Goal: Check status: Check status

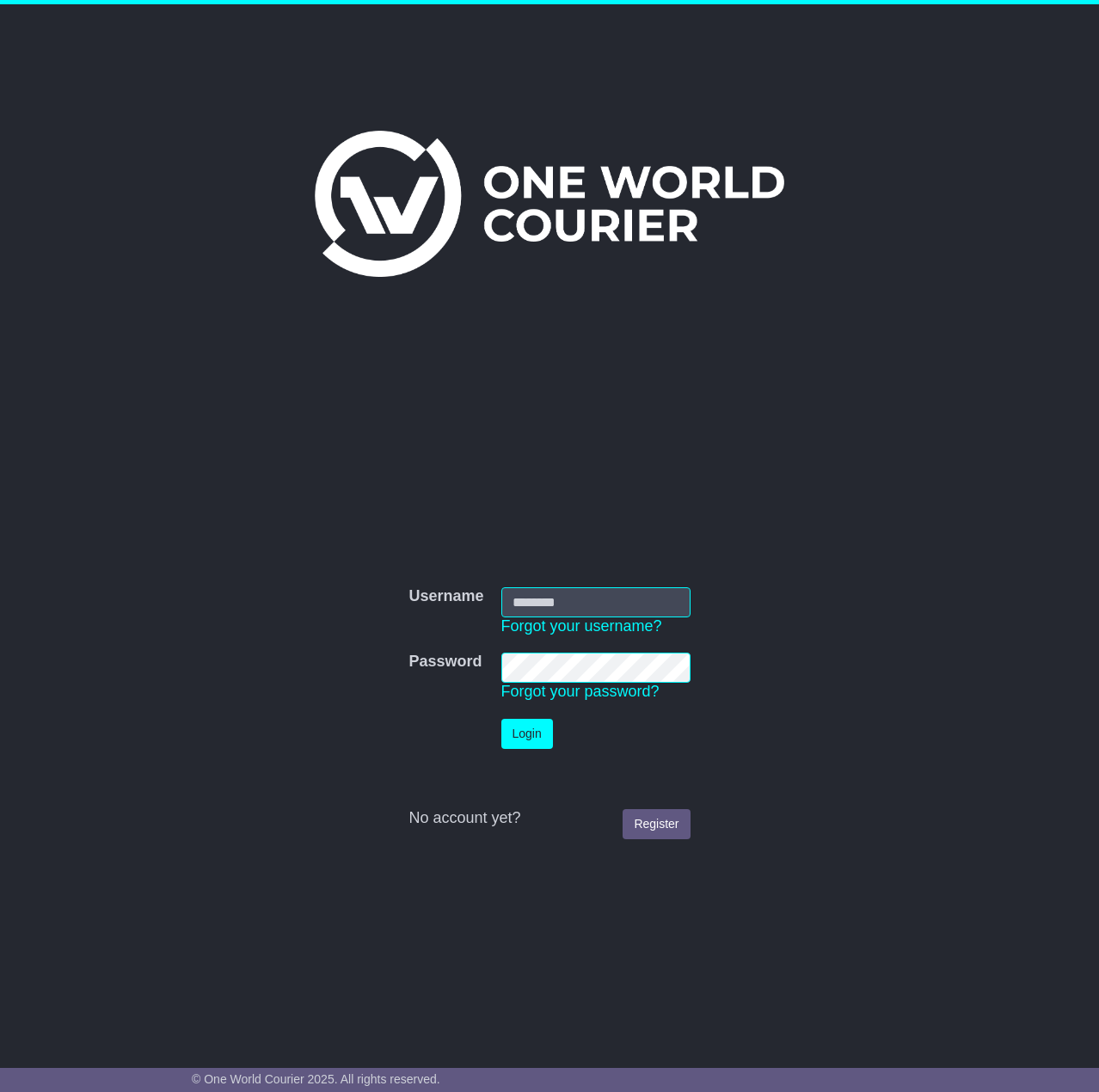
type input "**********"
click at [530, 740] on button "Login" at bounding box center [527, 734] width 52 height 30
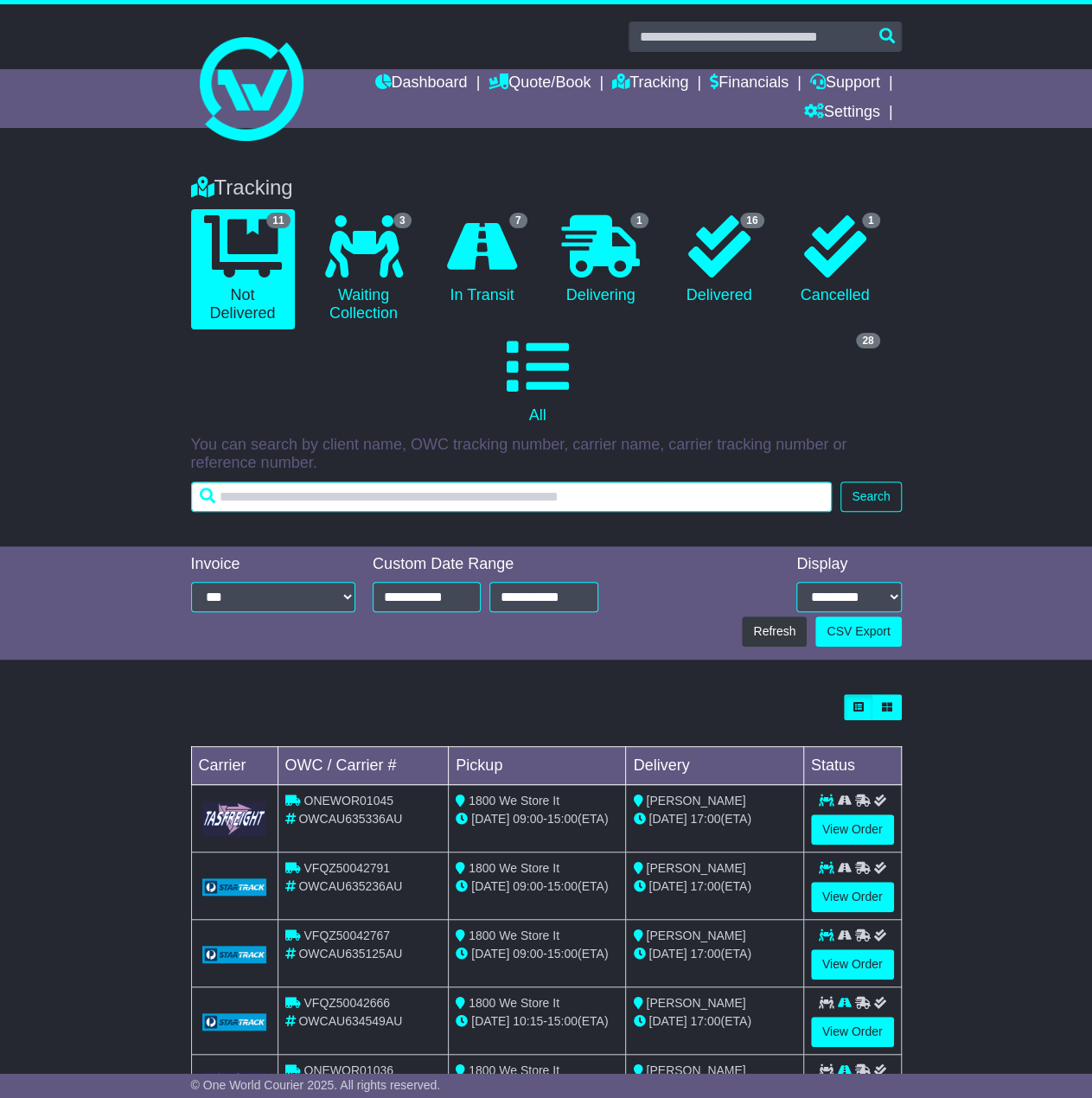
click at [375, 507] on input "text" at bounding box center [512, 496] width 642 height 31
paste input "**********"
type input "**********"
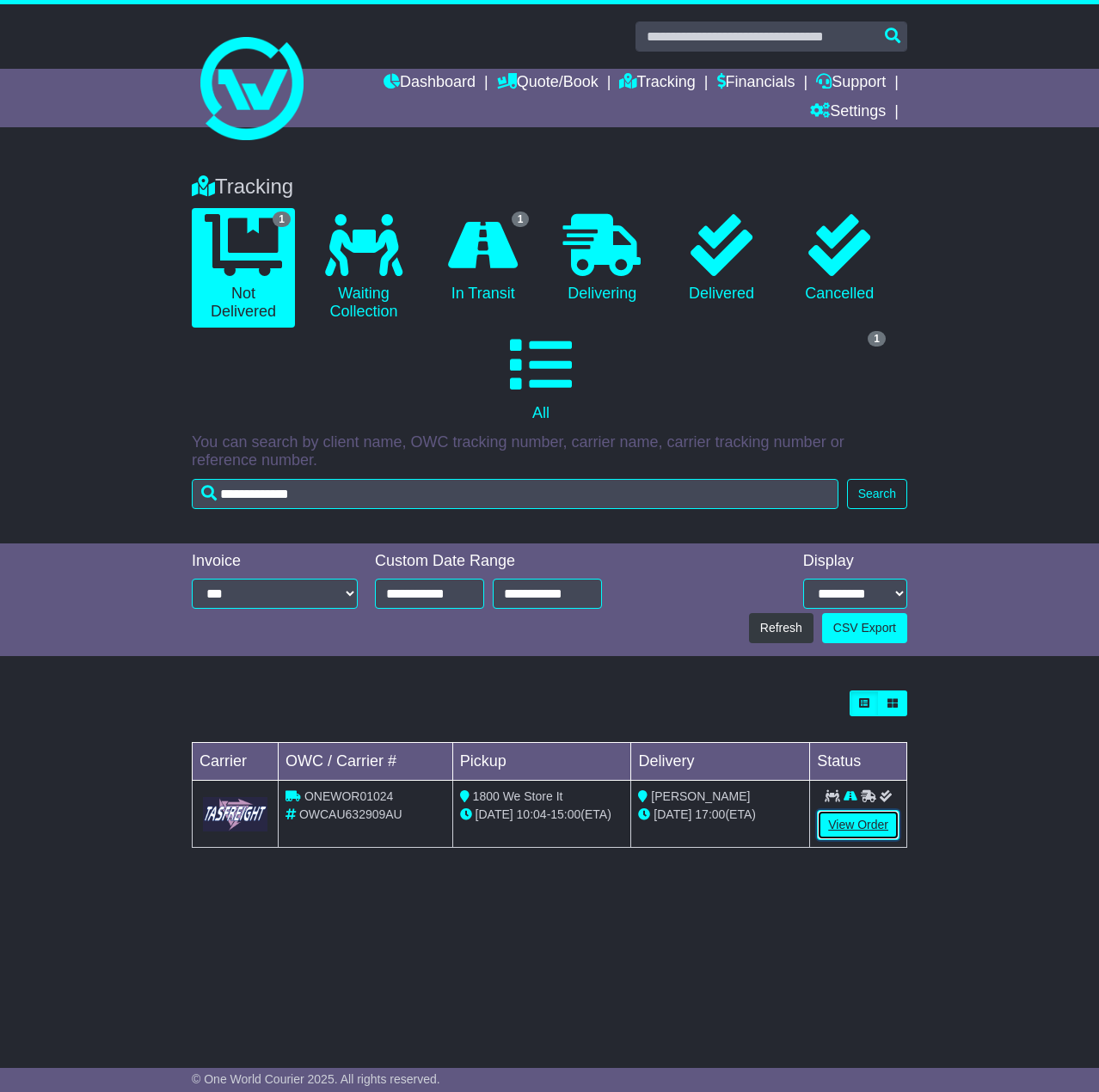
click at [869, 810] on link "View Order" at bounding box center [858, 825] width 82 height 30
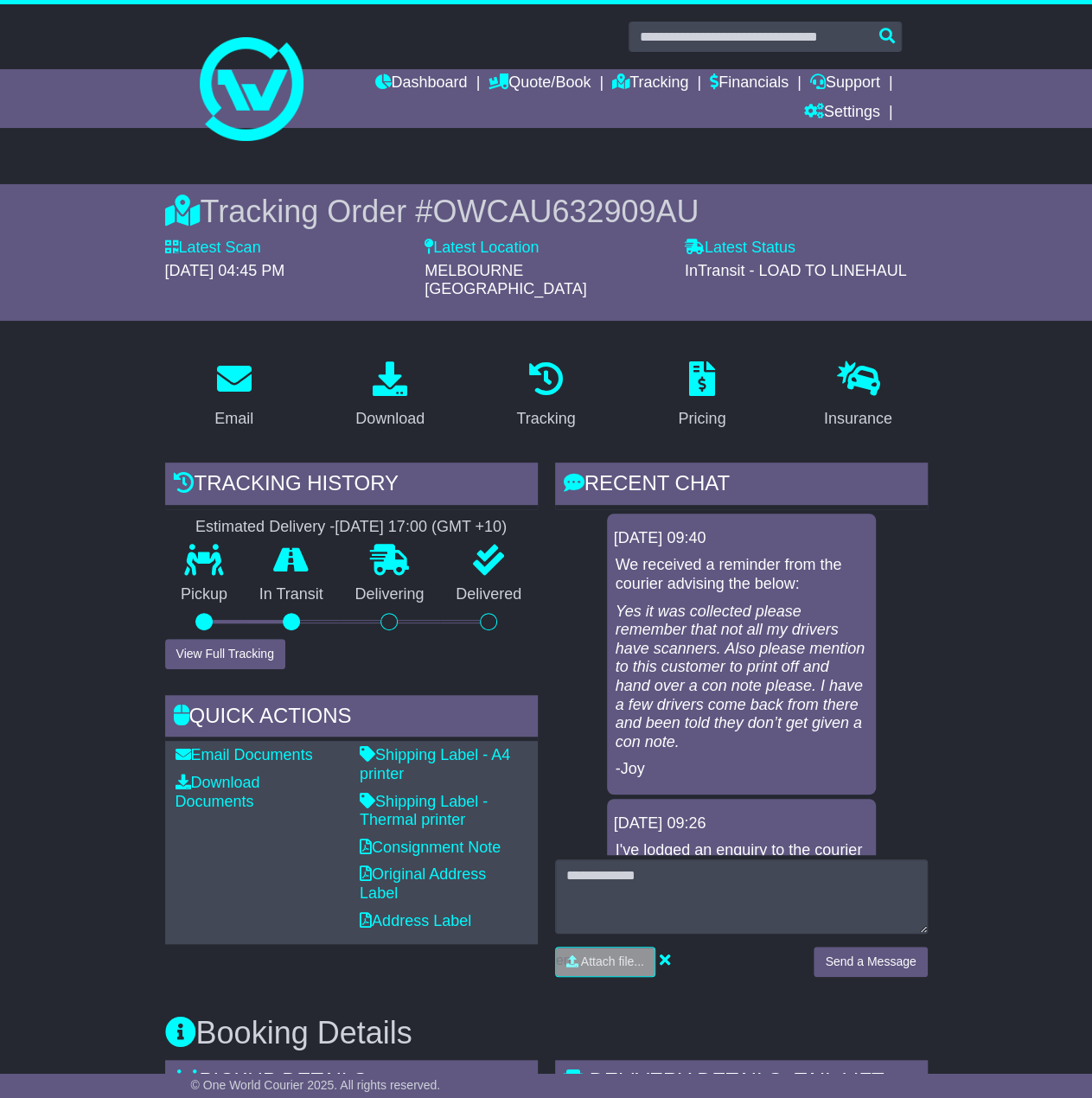
drag, startPoint x: 637, startPoint y: 588, endPoint x: 857, endPoint y: 722, distance: 257.6
click at [857, 722] on p "Yes it was collected please remember that not all my drivers have scanners. Als…" at bounding box center [741, 678] width 252 height 150
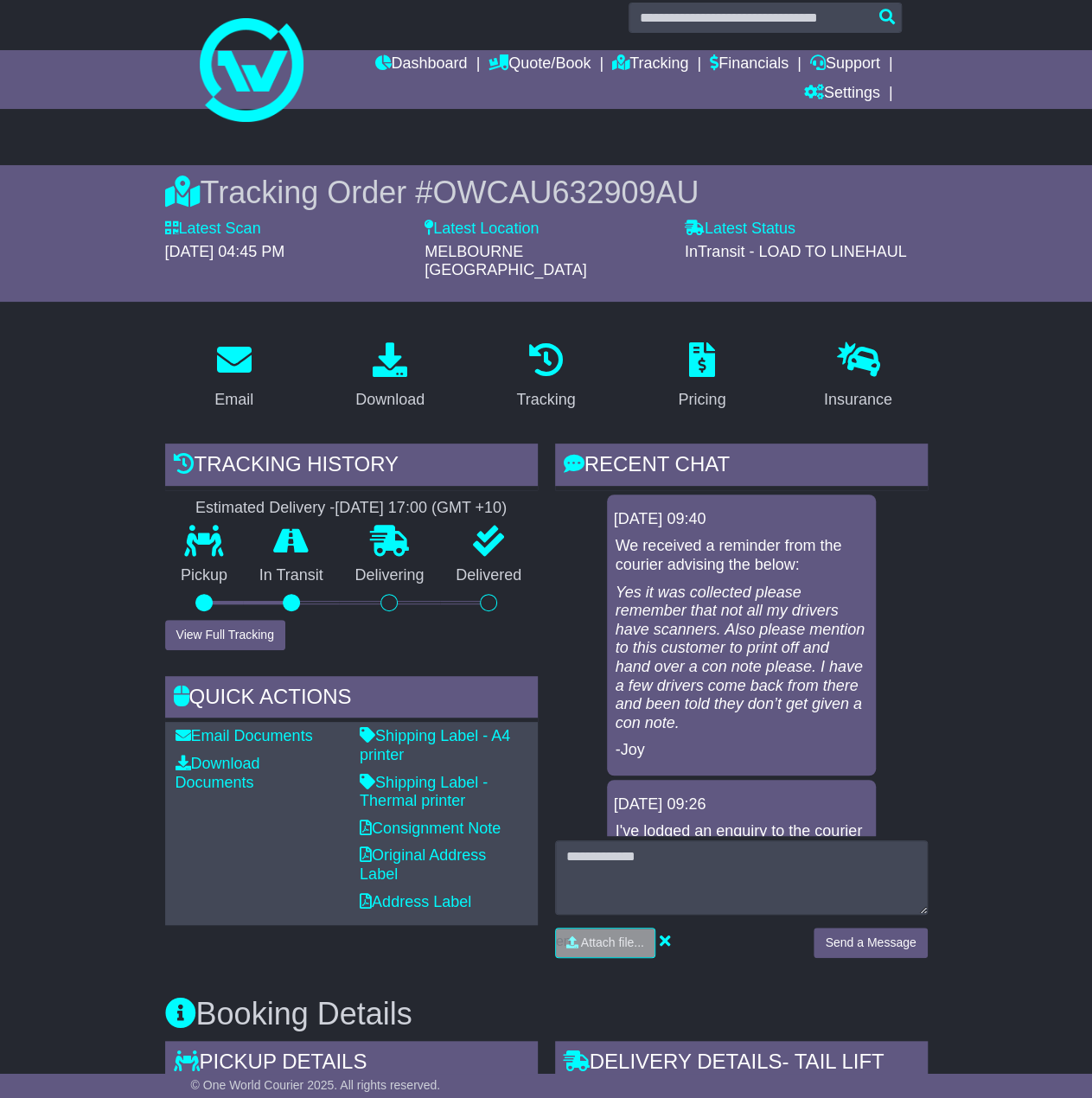
drag, startPoint x: 1025, startPoint y: 582, endPoint x: 1034, endPoint y: 624, distance: 43.0
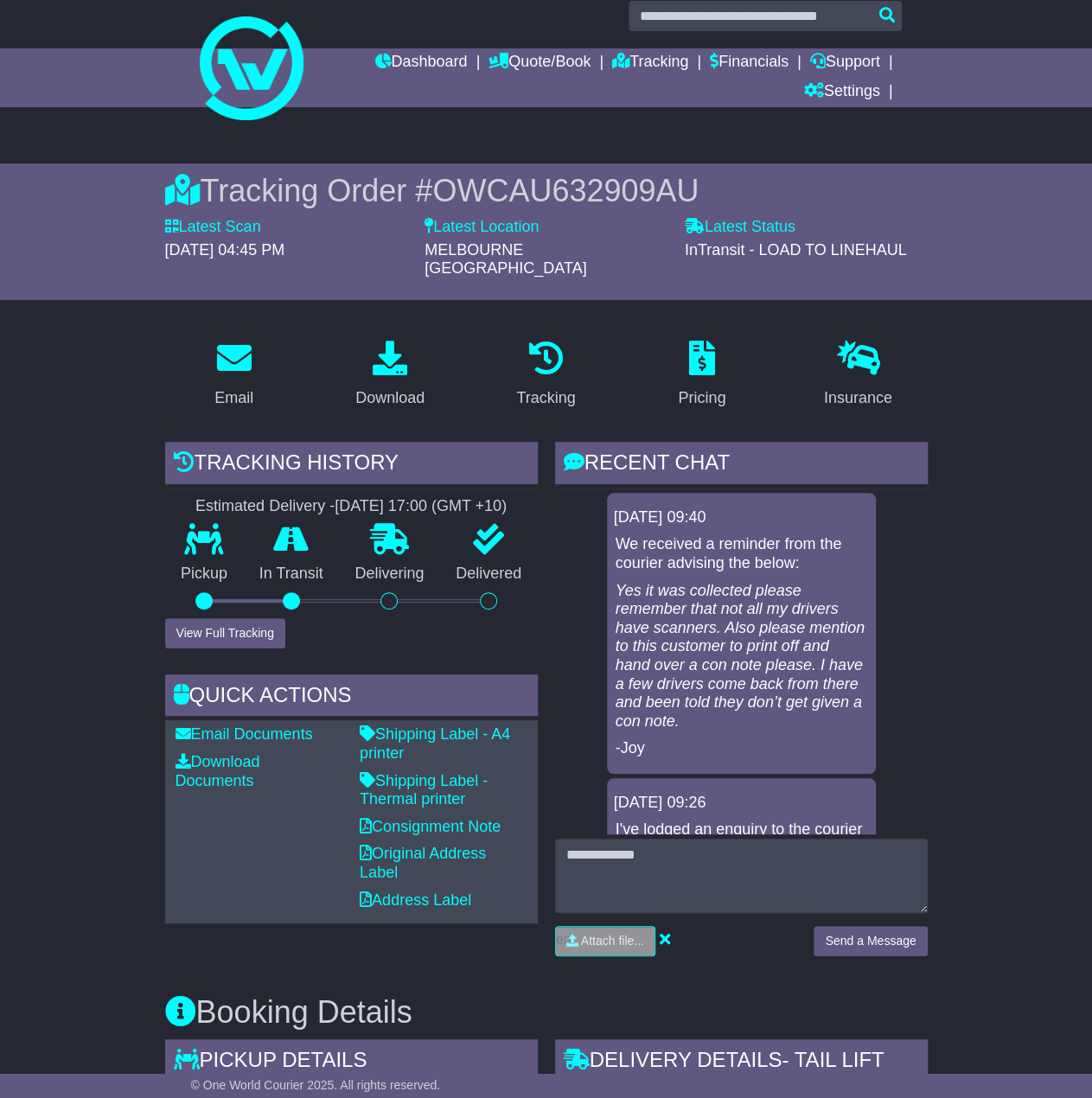
drag, startPoint x: 731, startPoint y: 604, endPoint x: 842, endPoint y: 698, distance: 145.5
click at [842, 698] on p "Yes it was collected please remember that not all my drivers have scanners. Als…" at bounding box center [741, 657] width 252 height 150
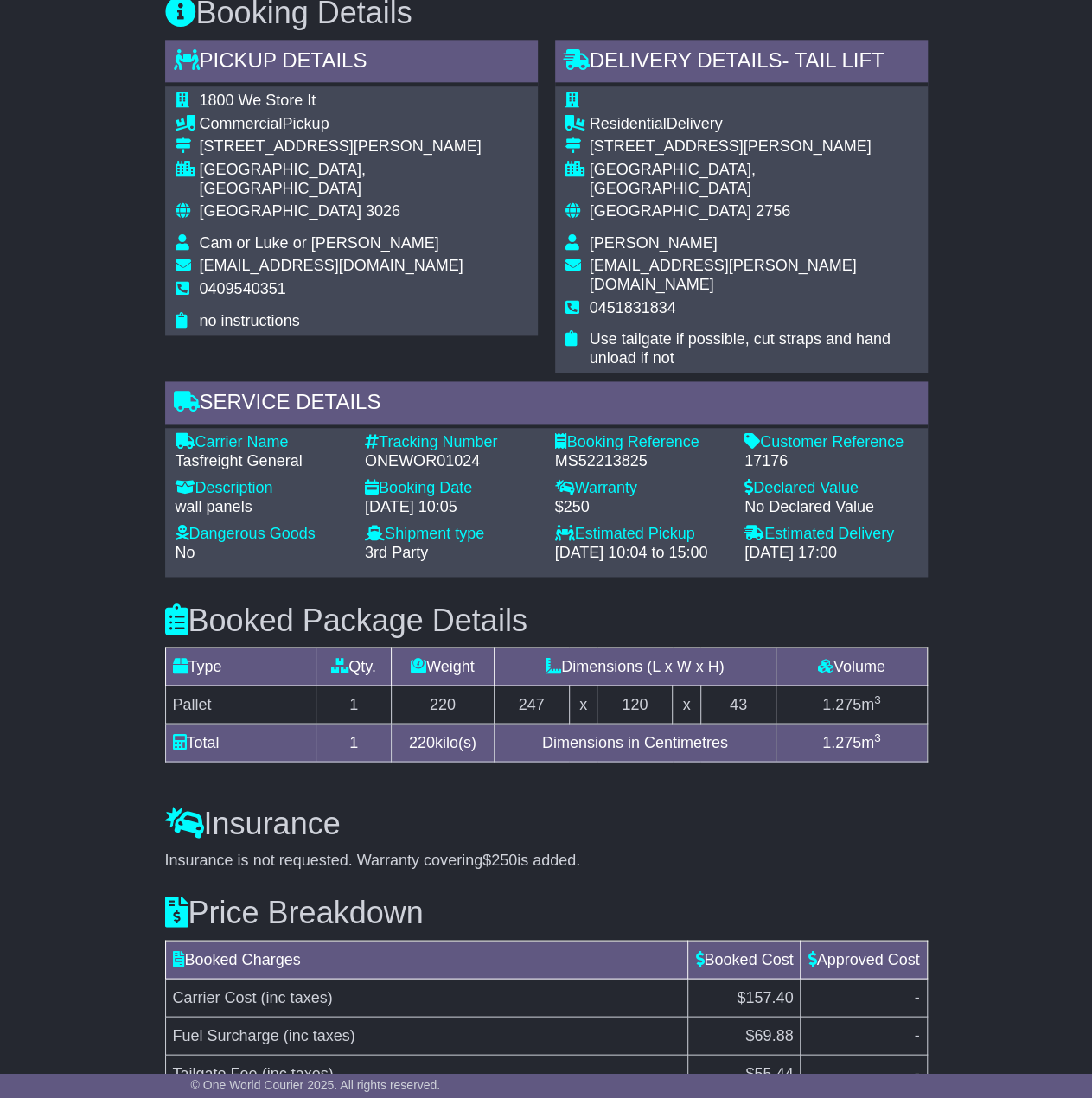
scroll to position [1004, 0]
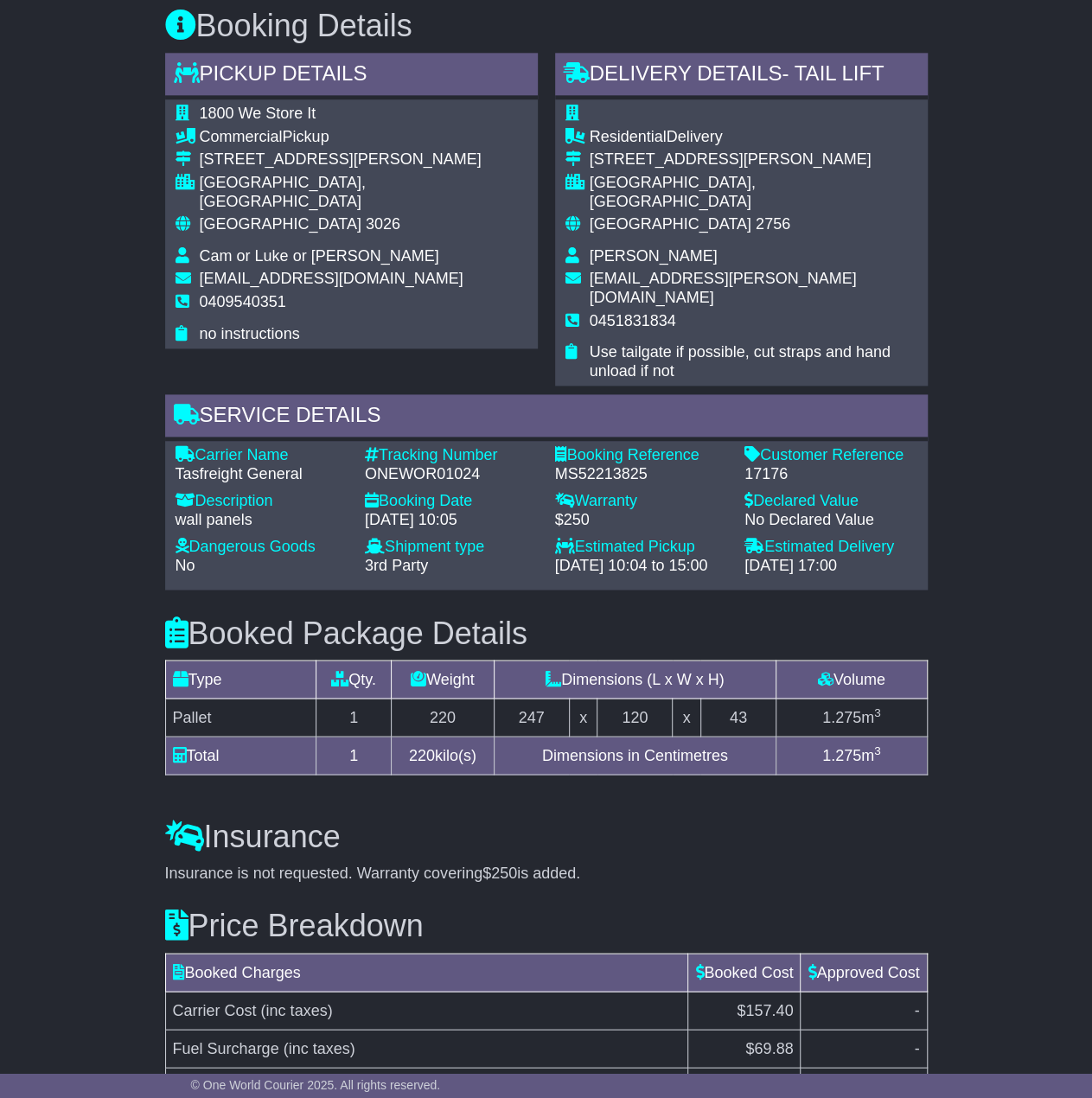
drag, startPoint x: 1002, startPoint y: 872, endPoint x: 987, endPoint y: 802, distance: 71.6
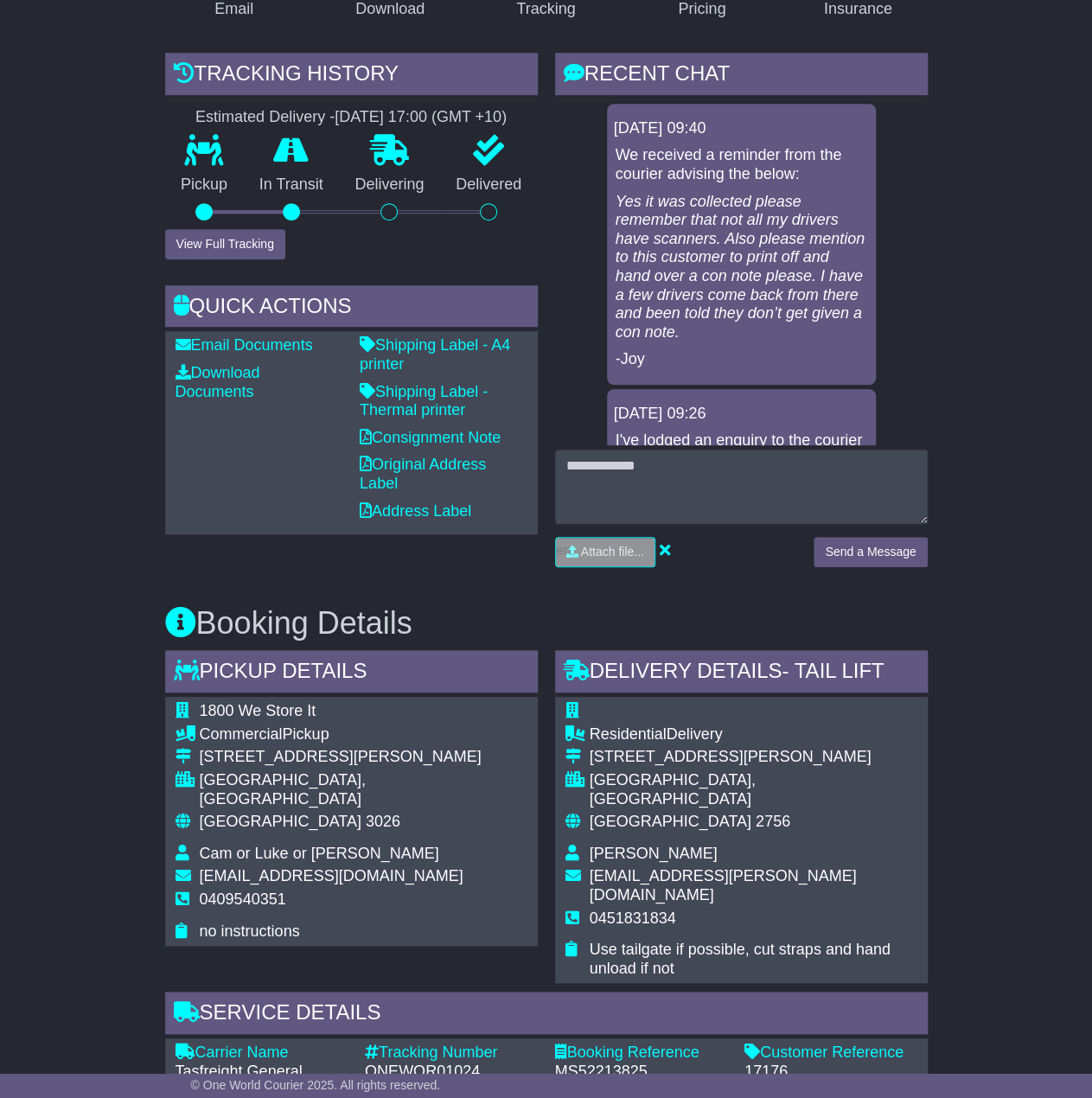
scroll to position [0, 0]
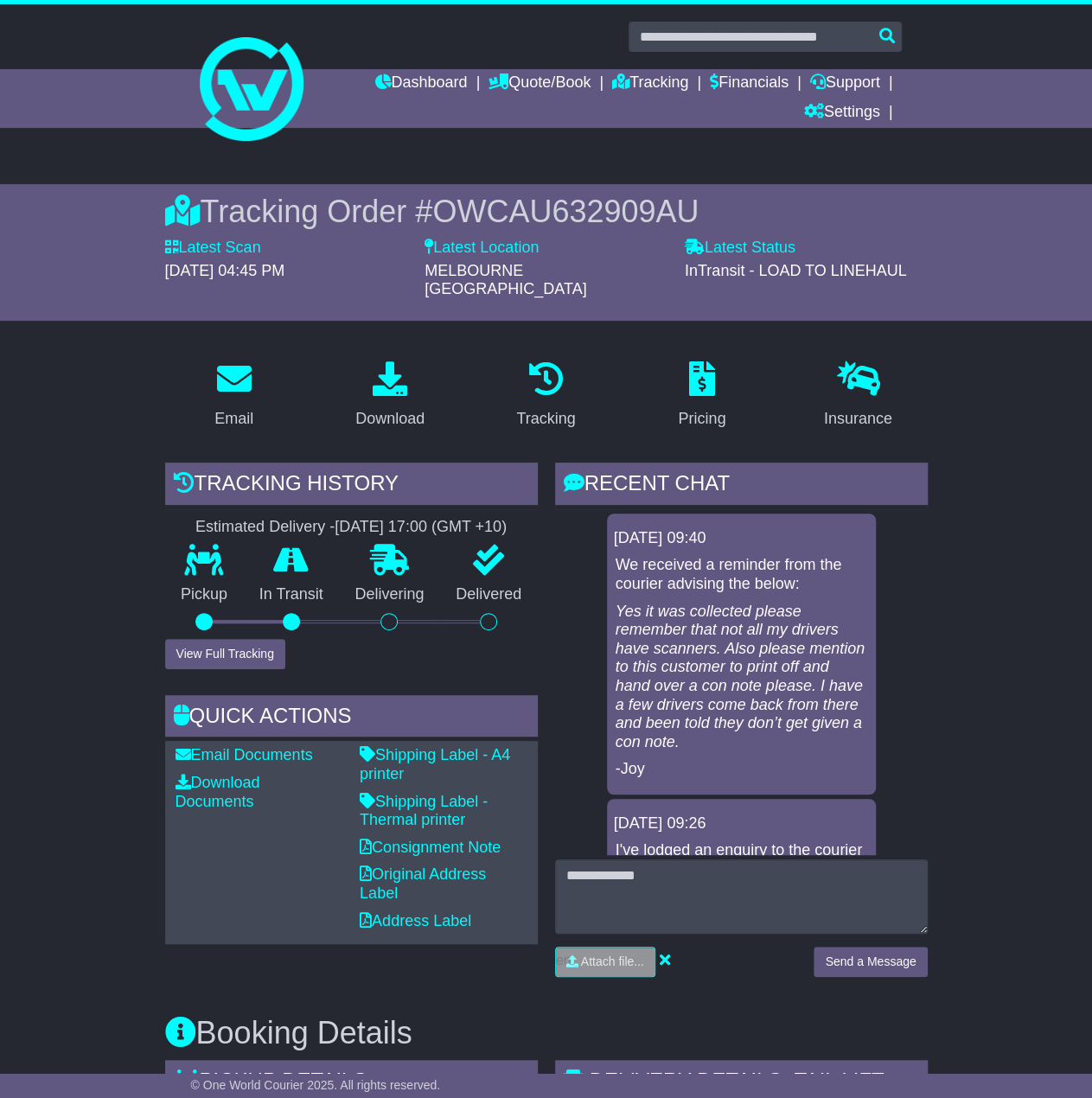
drag, startPoint x: 988, startPoint y: 813, endPoint x: 932, endPoint y: 288, distance: 528.0
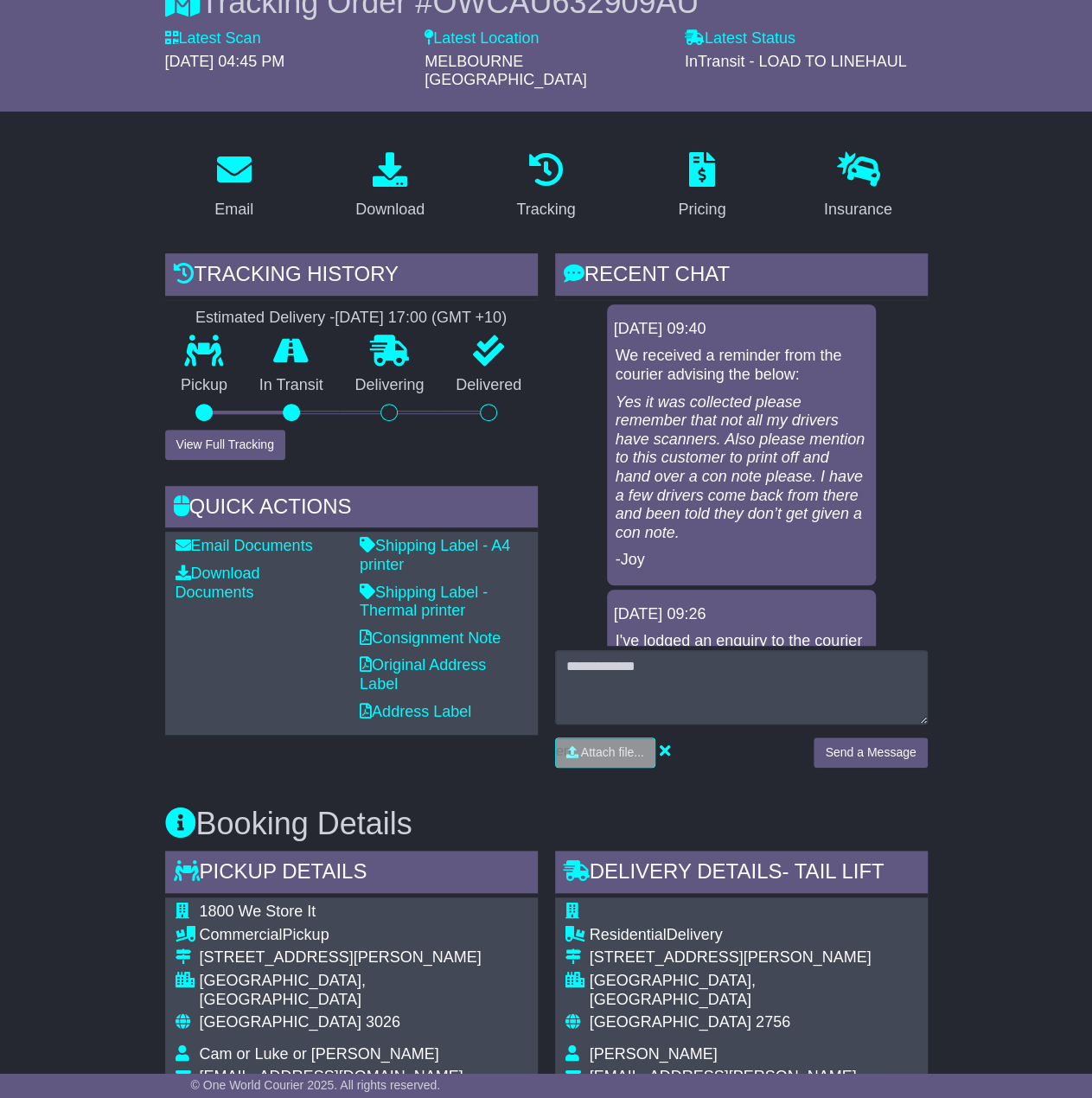
drag, startPoint x: 984, startPoint y: 393, endPoint x: 983, endPoint y: 495, distance: 102.0
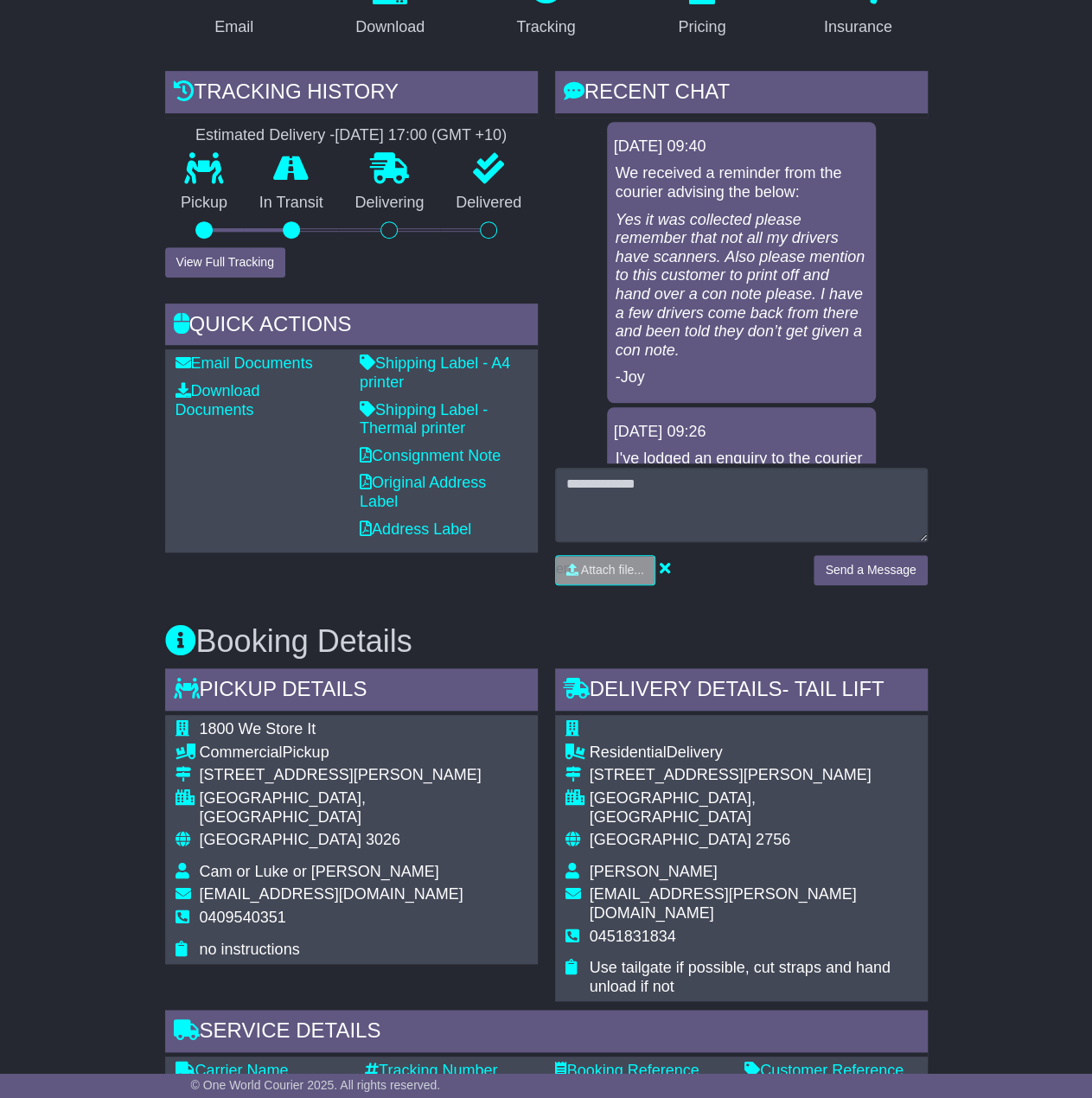
scroll to position [540, 0]
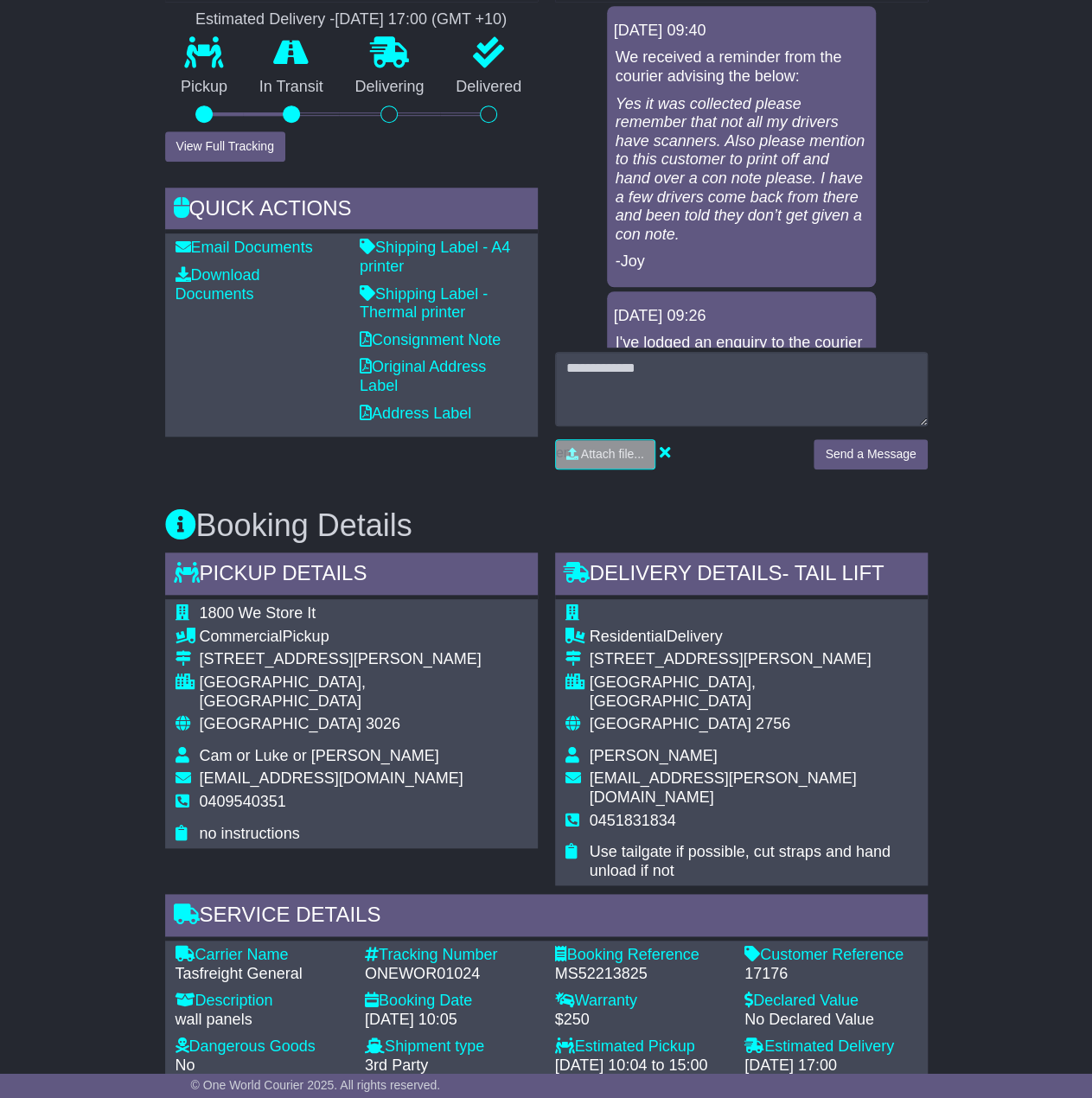
drag, startPoint x: 970, startPoint y: 363, endPoint x: 988, endPoint y: 517, distance: 155.0
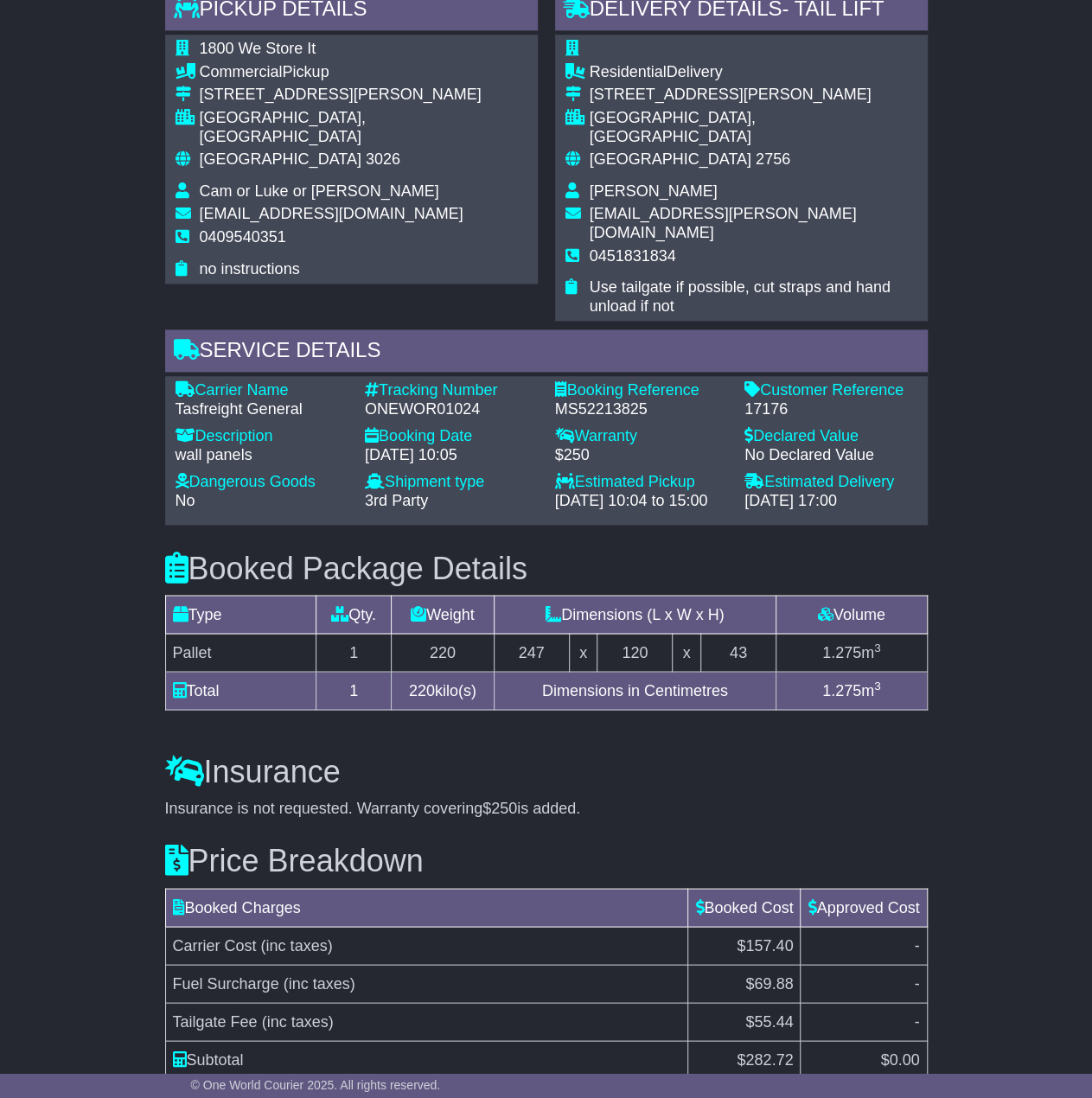
drag, startPoint x: 991, startPoint y: 393, endPoint x: 996, endPoint y: 563, distance: 170.1
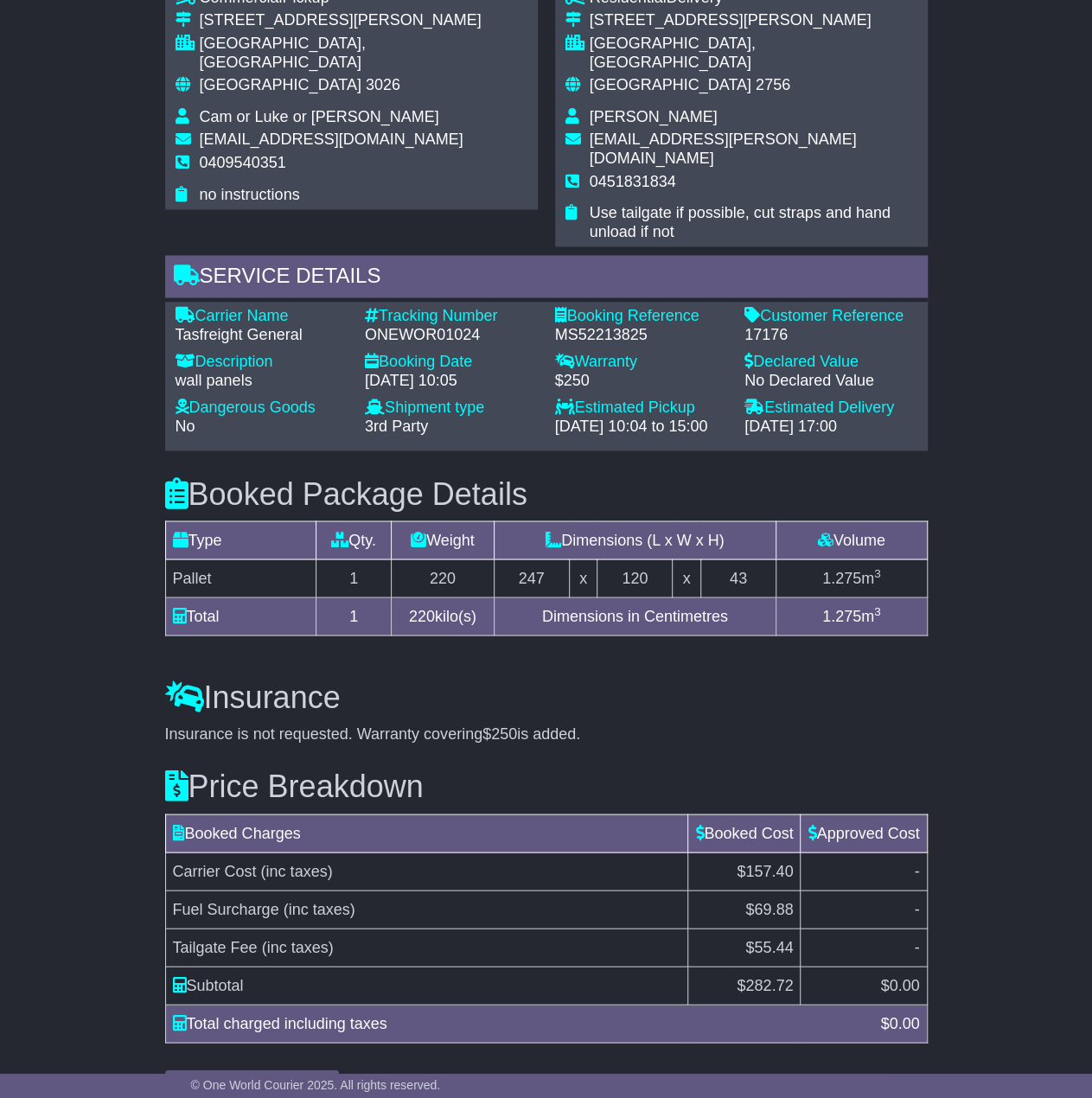
drag, startPoint x: 991, startPoint y: 392, endPoint x: 1005, endPoint y: 598, distance: 206.5
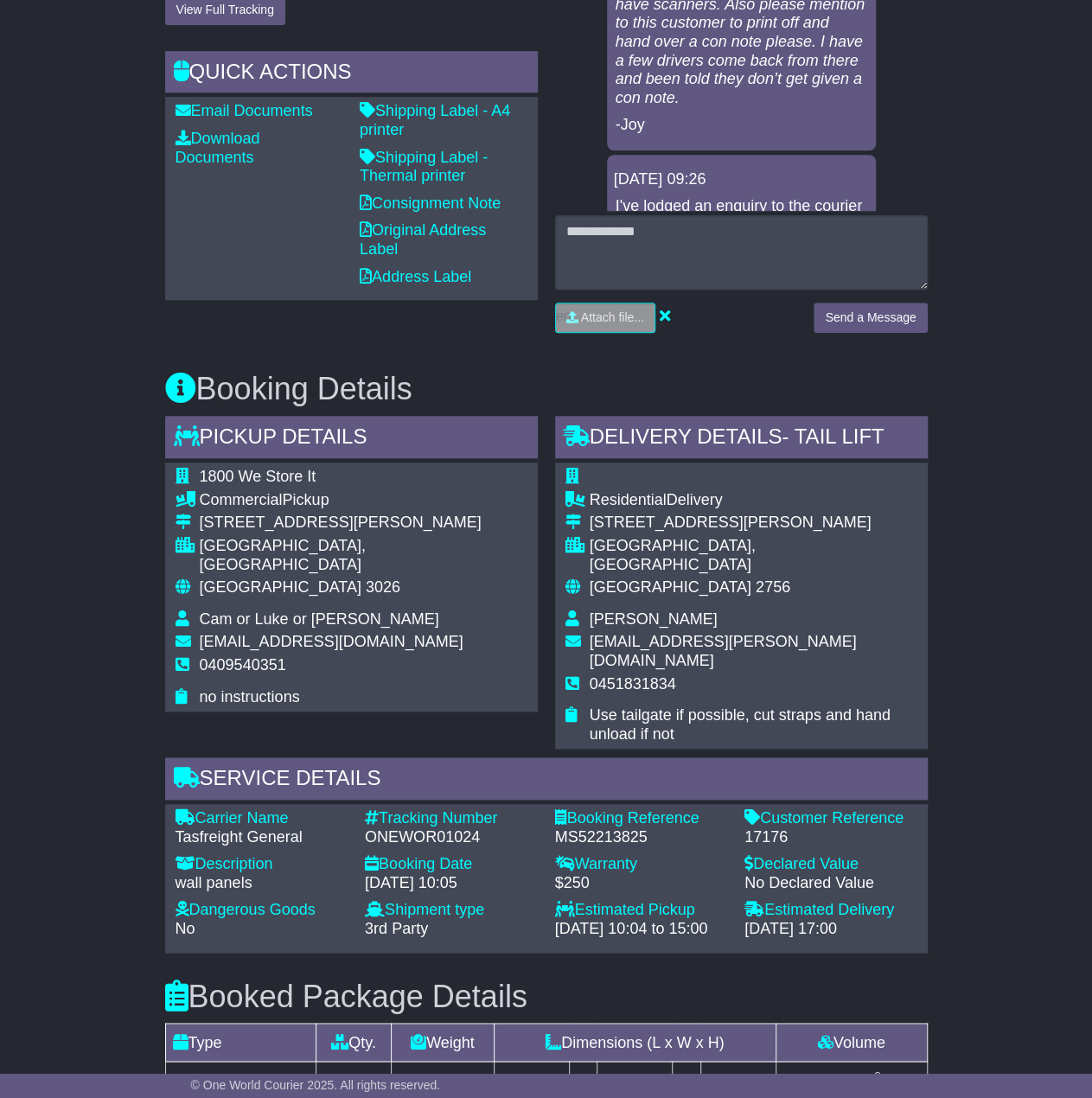
scroll to position [0, 0]
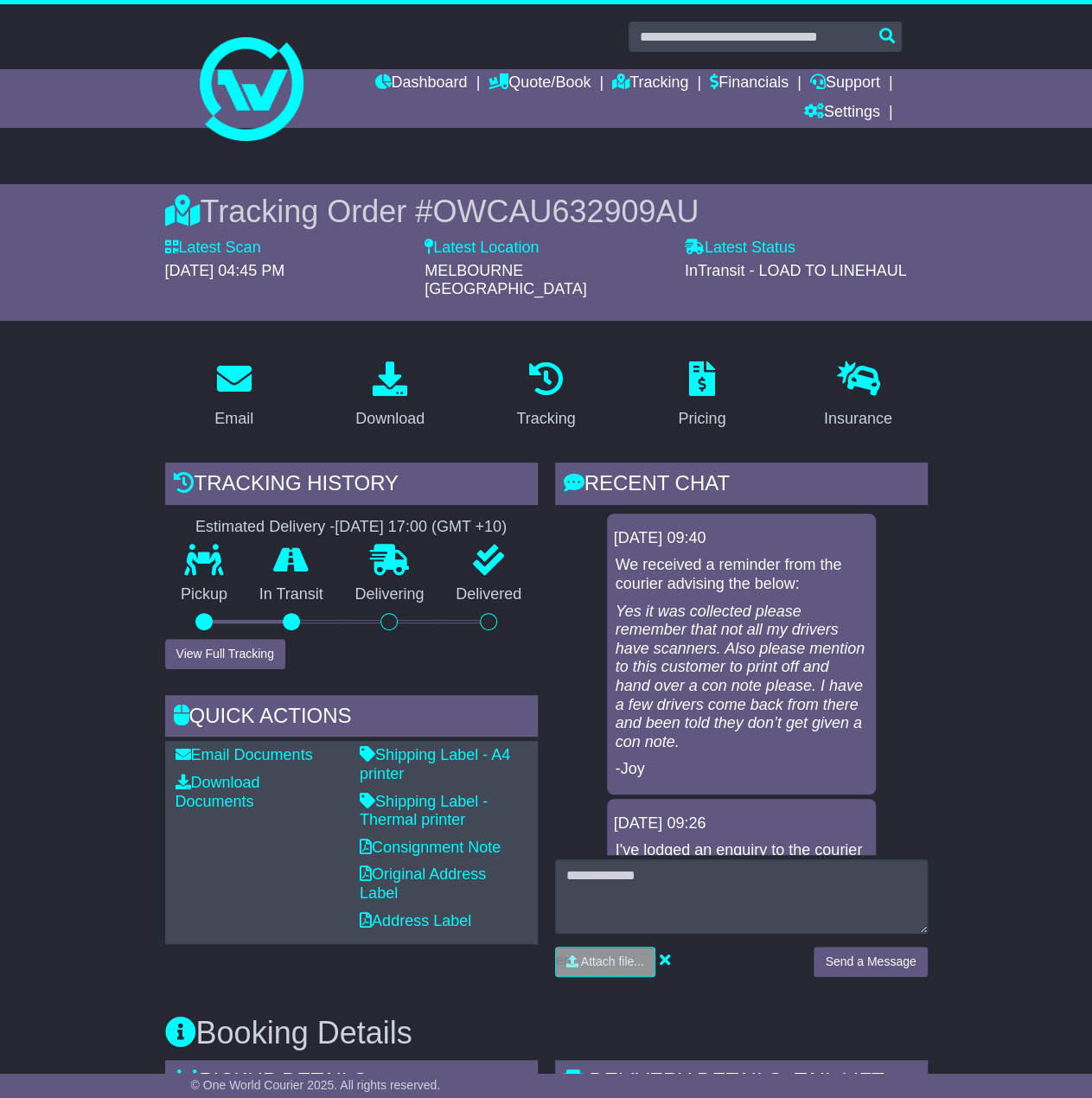
drag, startPoint x: 1005, startPoint y: 598, endPoint x: 1009, endPoint y: 96, distance: 502.0
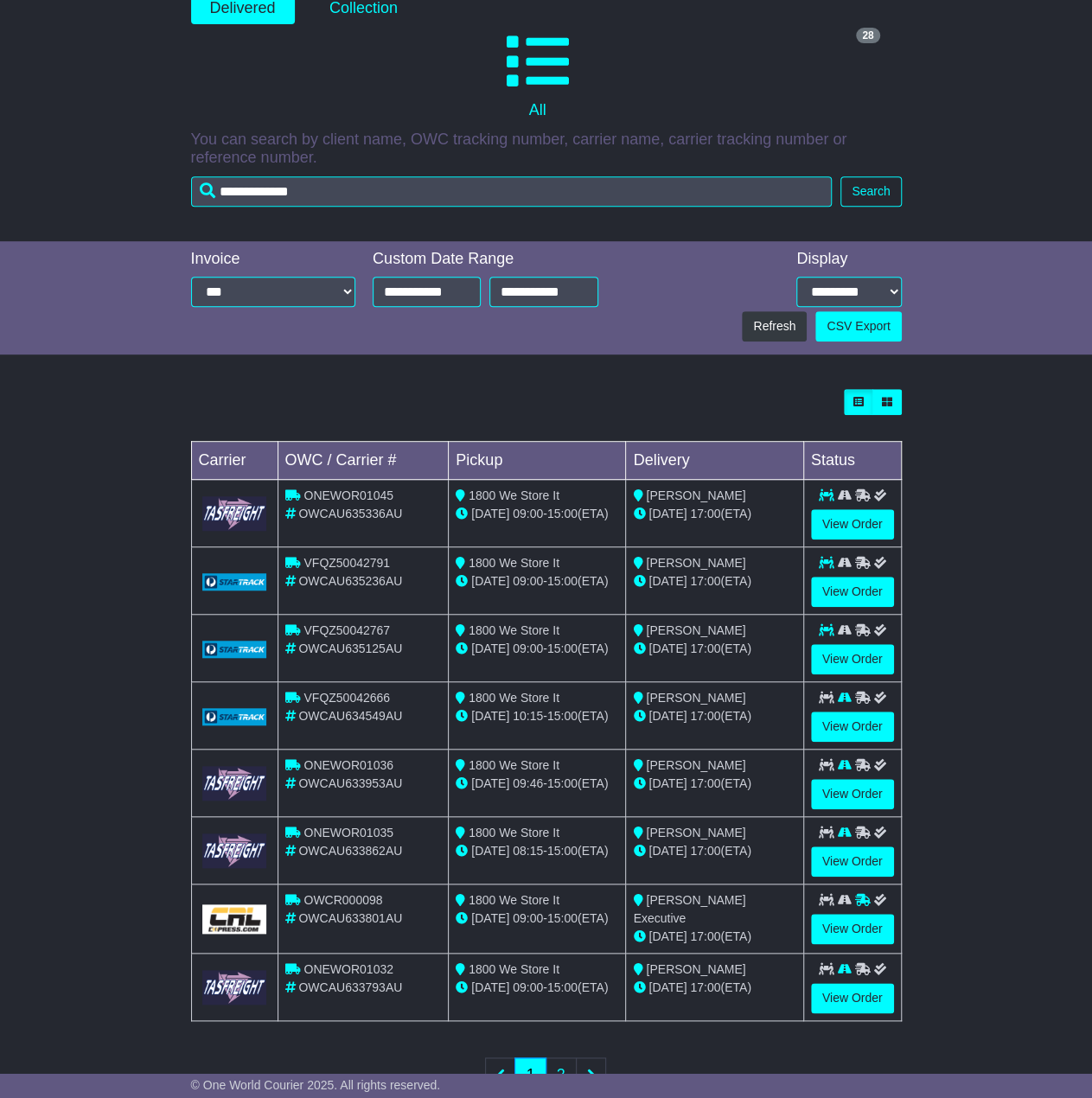
scroll to position [355, 0]
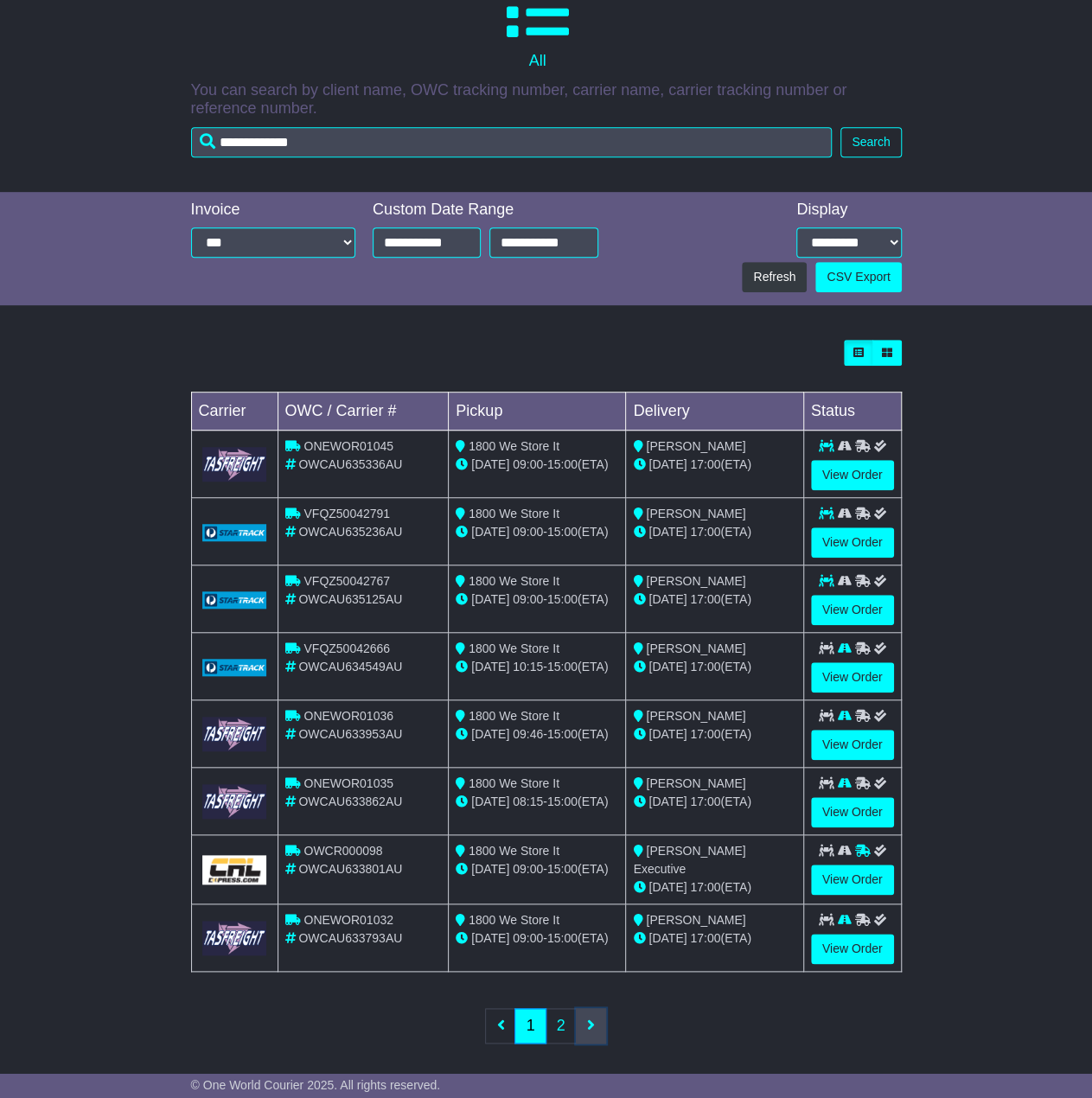
click at [595, 1020] on link at bounding box center [591, 1026] width 31 height 35
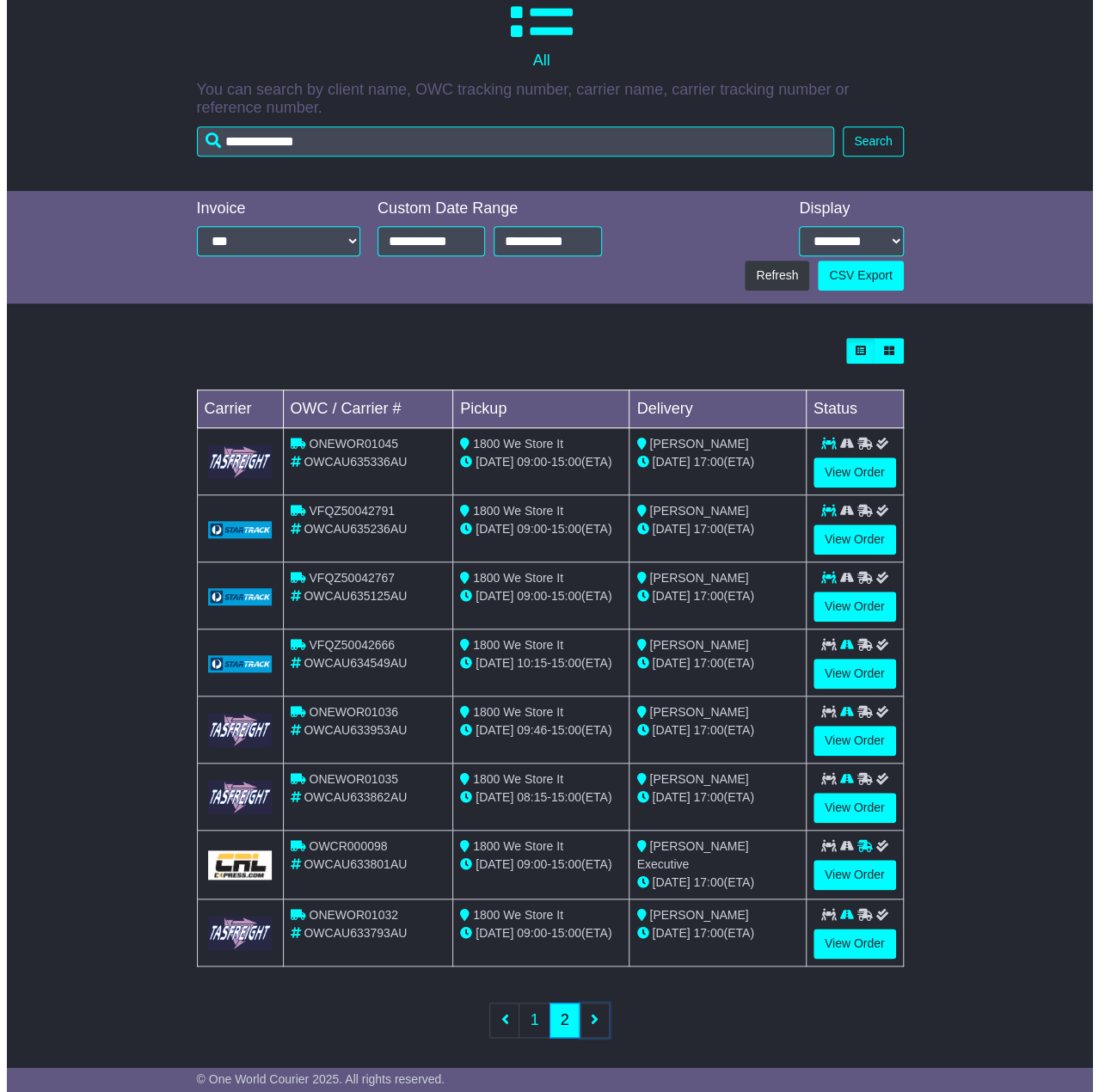
scroll to position [0, 0]
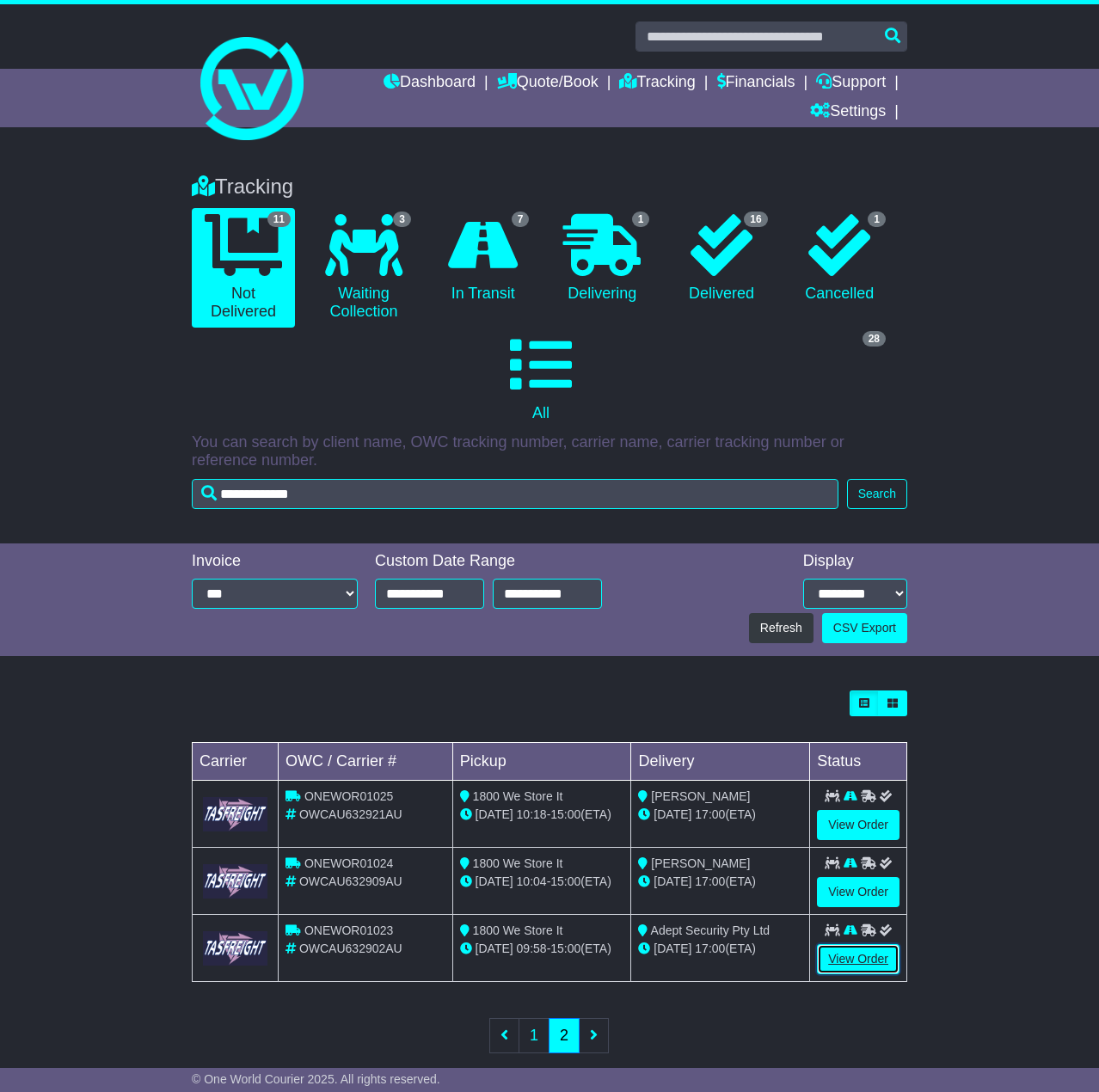
click at [869, 944] on link "View Order" at bounding box center [858, 959] width 82 height 30
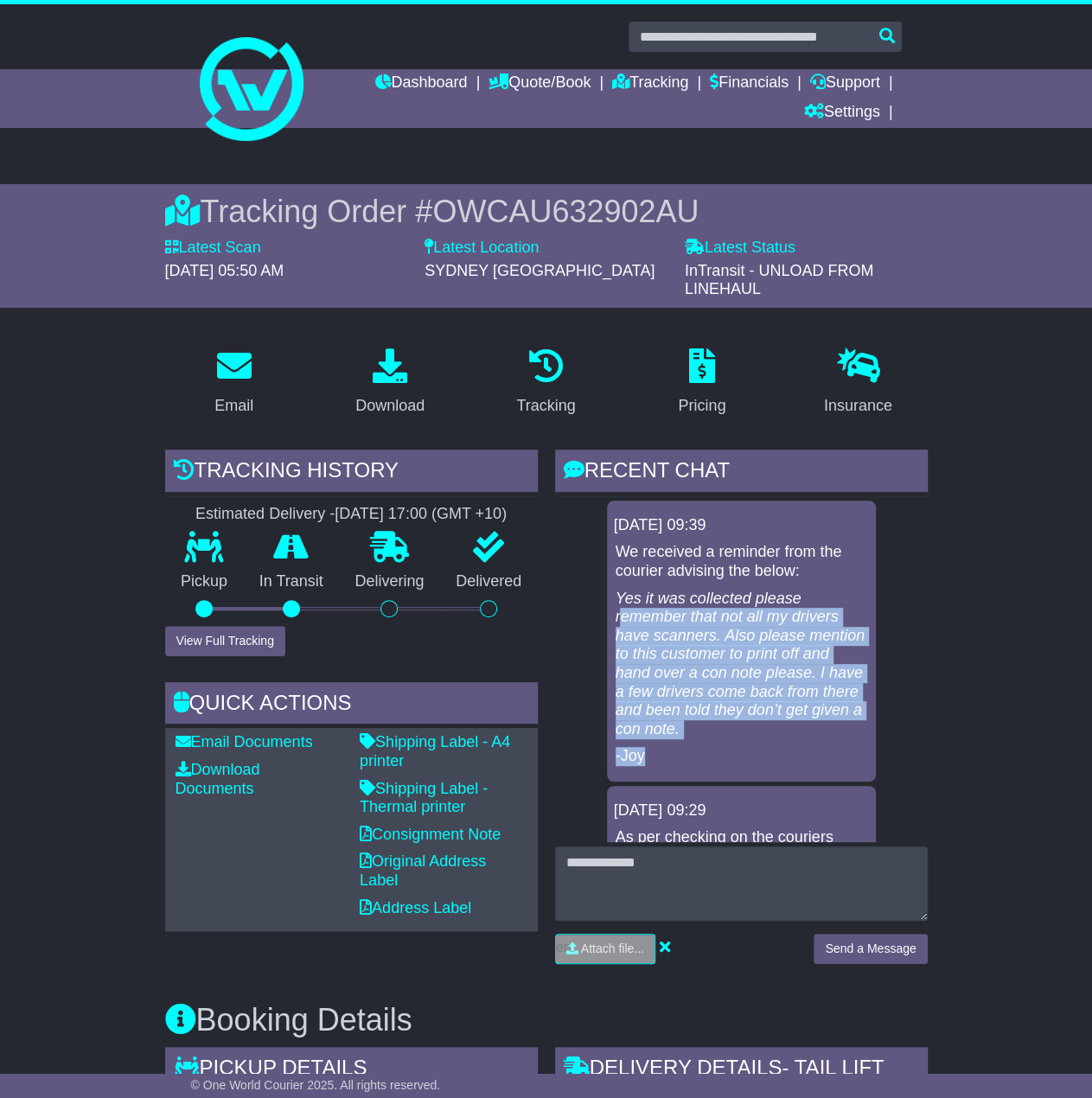
drag, startPoint x: 620, startPoint y: 609, endPoint x: 876, endPoint y: 739, distance: 287.1
click at [876, 739] on div "[DATE] 09:39 We received a reminder from the courier advising the below: Yes it…" at bounding box center [741, 819] width 373 height 638
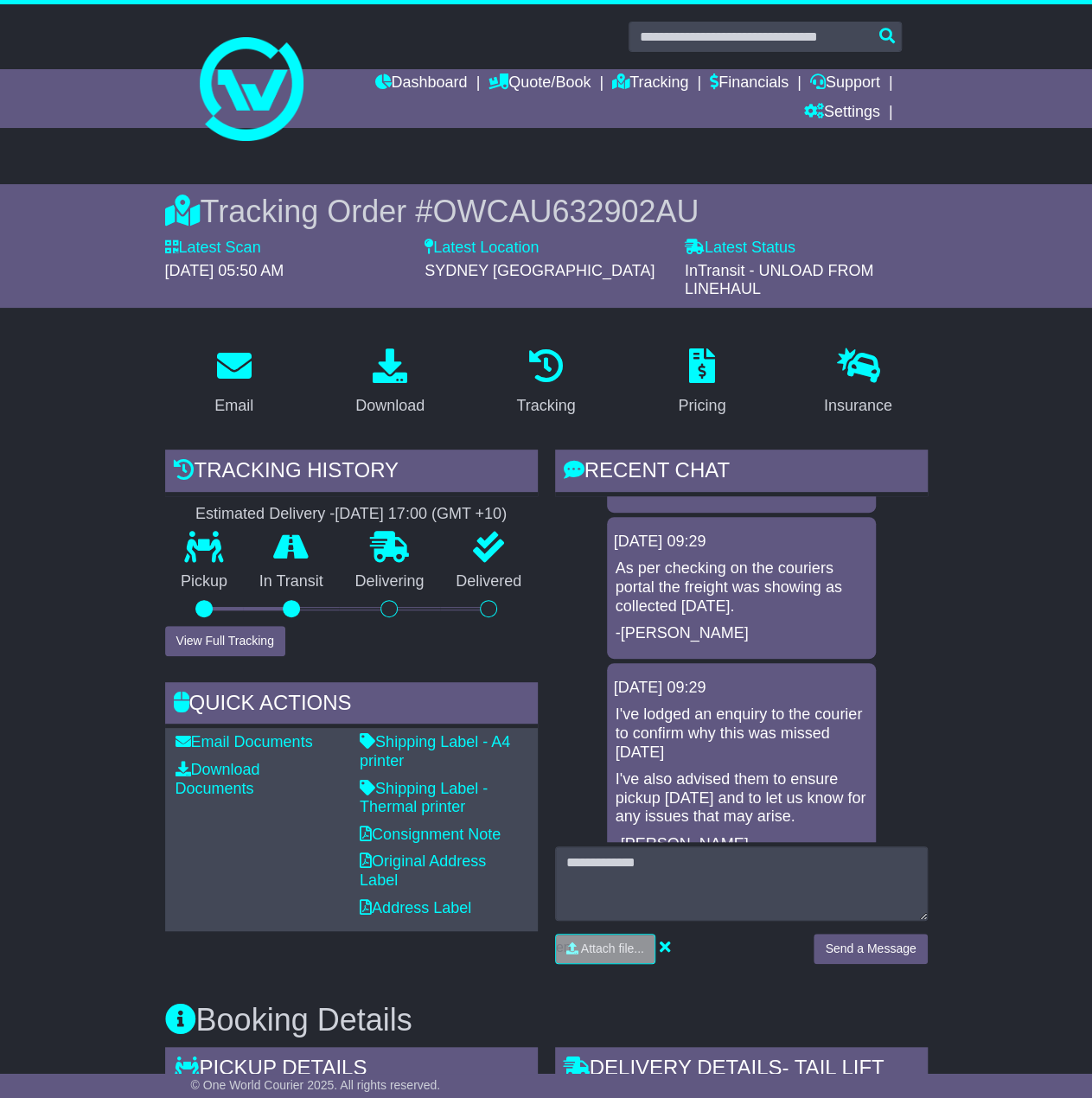
scroll to position [300, 0]
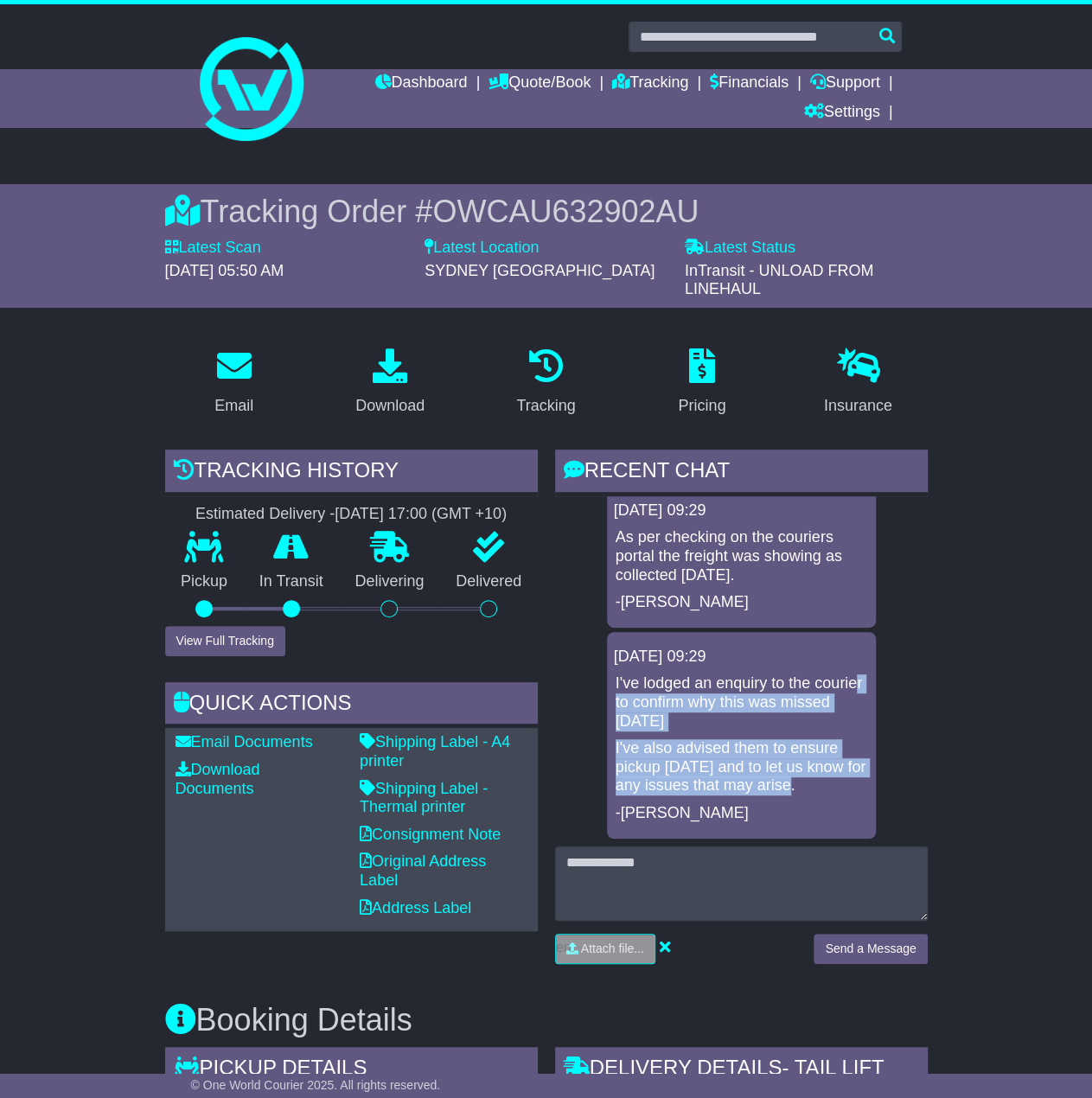
drag, startPoint x: 656, startPoint y: 692, endPoint x: 867, endPoint y: 787, distance: 231.4
click at [867, 787] on div "[DATE] 09:29 I've lodged an enquiry to the courier to confirm why this was miss…" at bounding box center [740, 736] width 269 height 207
click at [867, 784] on div "[DATE] 09:29 I've lodged an enquiry to the courier to confirm why this was miss…" at bounding box center [740, 736] width 269 height 207
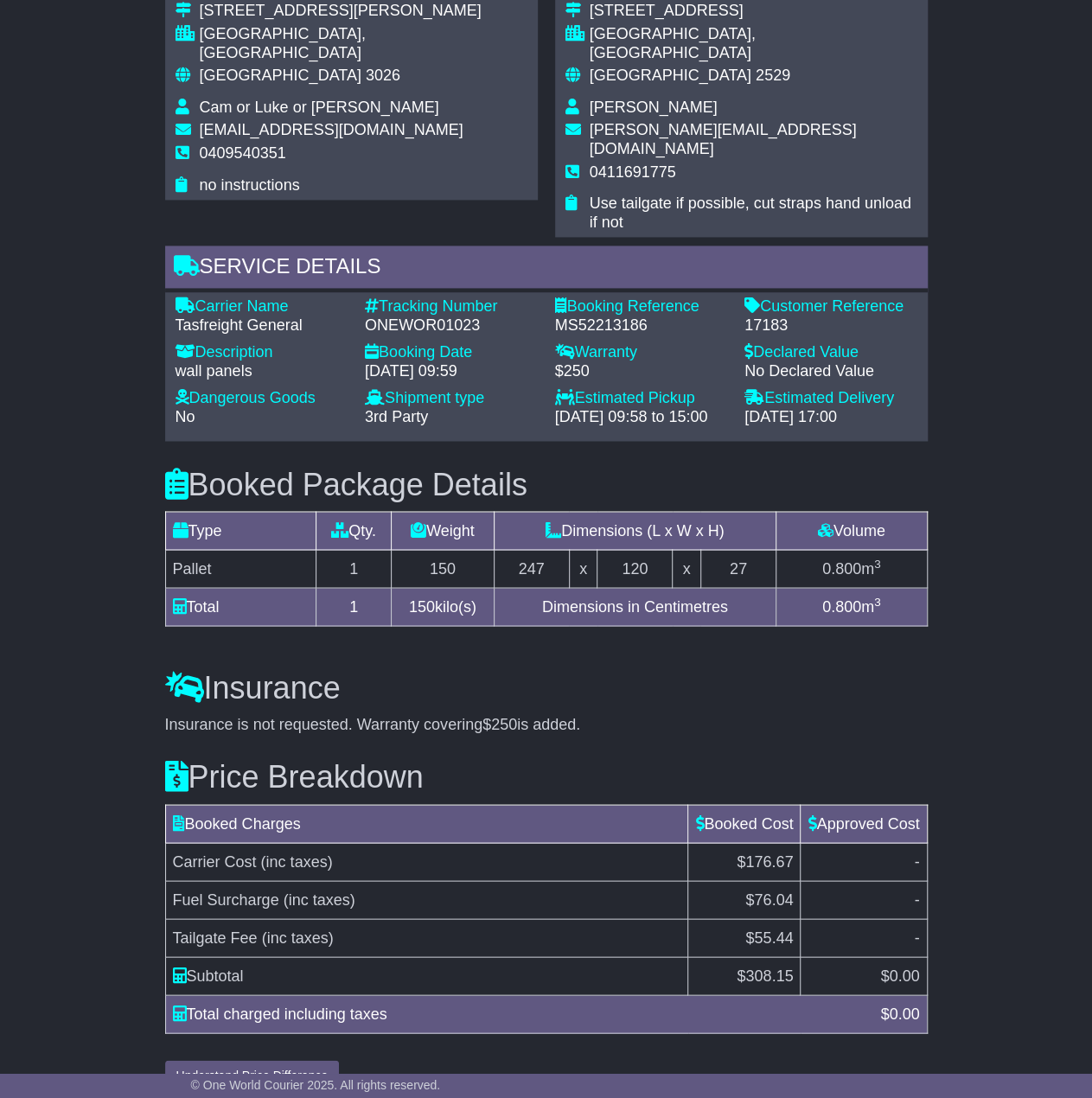
scroll to position [1153, 0]
